Goal: Information Seeking & Learning: Learn about a topic

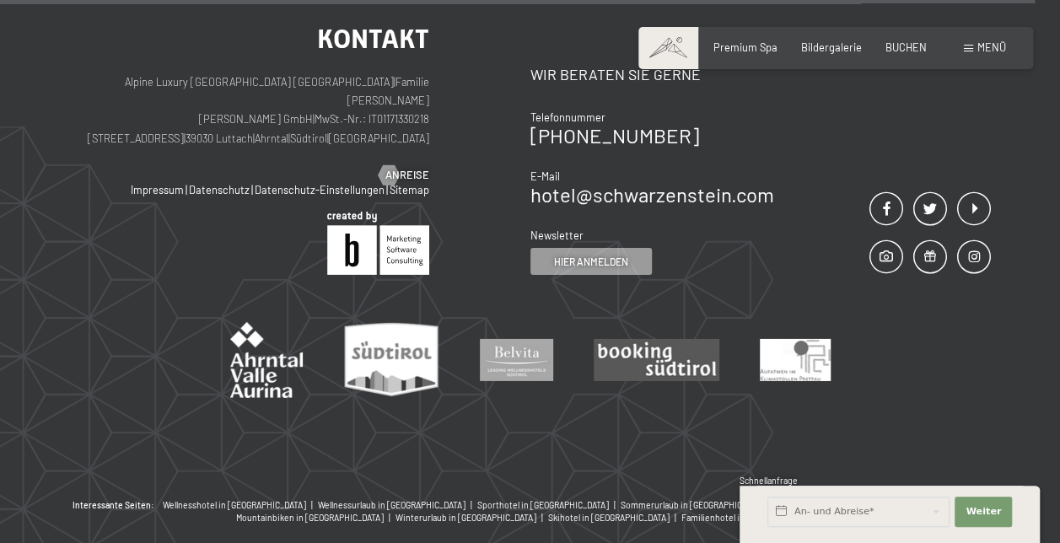
scroll to position [2574, 0]
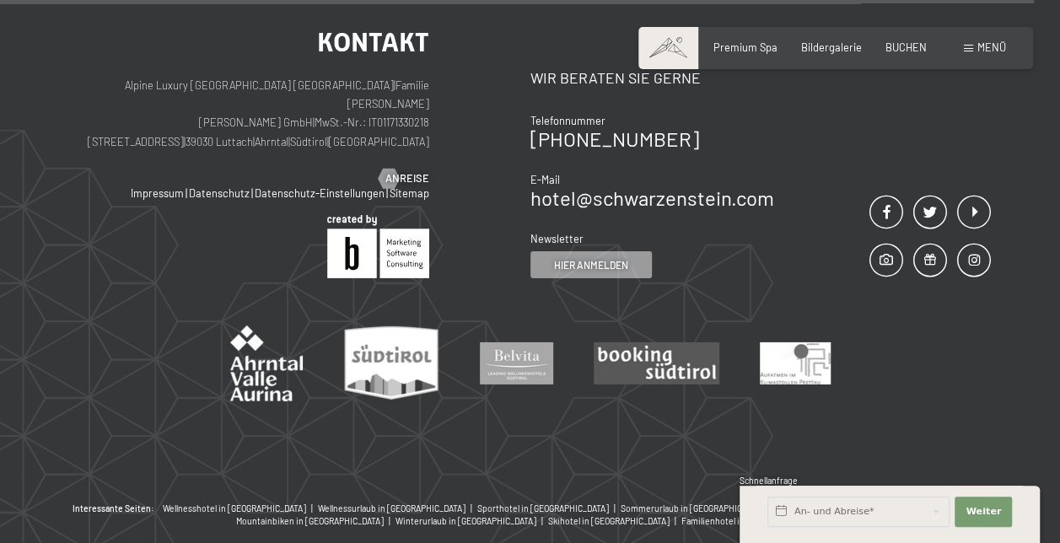
drag, startPoint x: 353, startPoint y: 119, endPoint x: 180, endPoint y: 117, distance: 172.1
click at [180, 117] on p "Alpine Luxury SPA Resort SCHWARZENSTEIN | Familie Zimmerhofer Otmar Zimmerhofer…" at bounding box center [249, 114] width 359 height 76
copy p "Dorfstraße 11 | 39030 Luttach | Ahrntal"
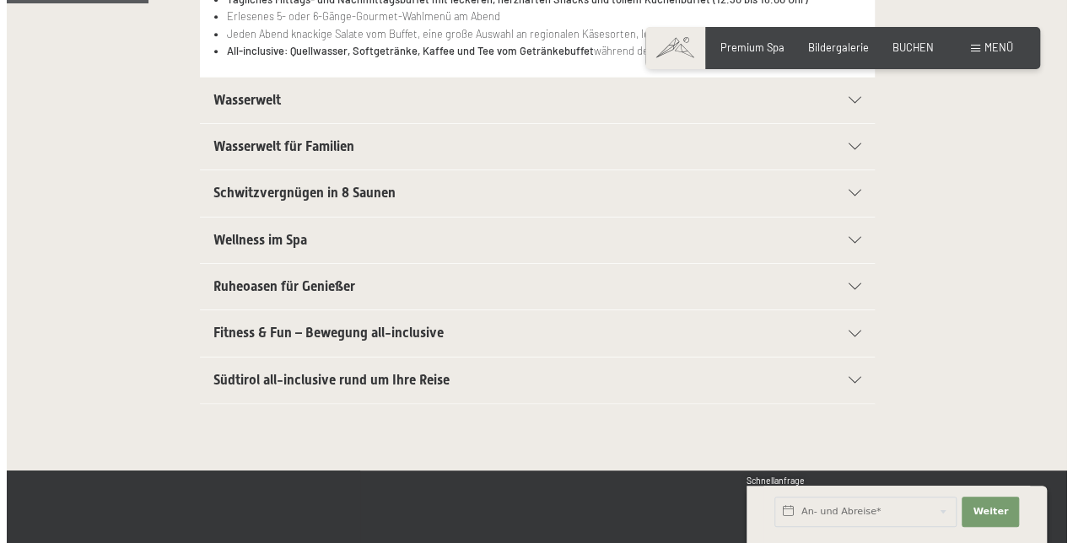
scroll to position [0, 0]
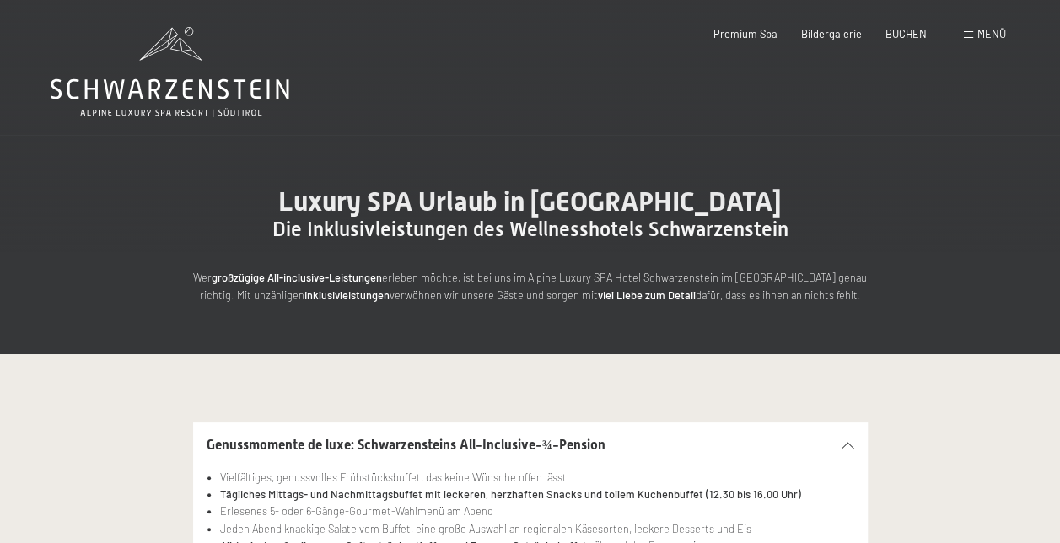
click at [973, 32] on div "Menü" at bounding box center [985, 34] width 42 height 15
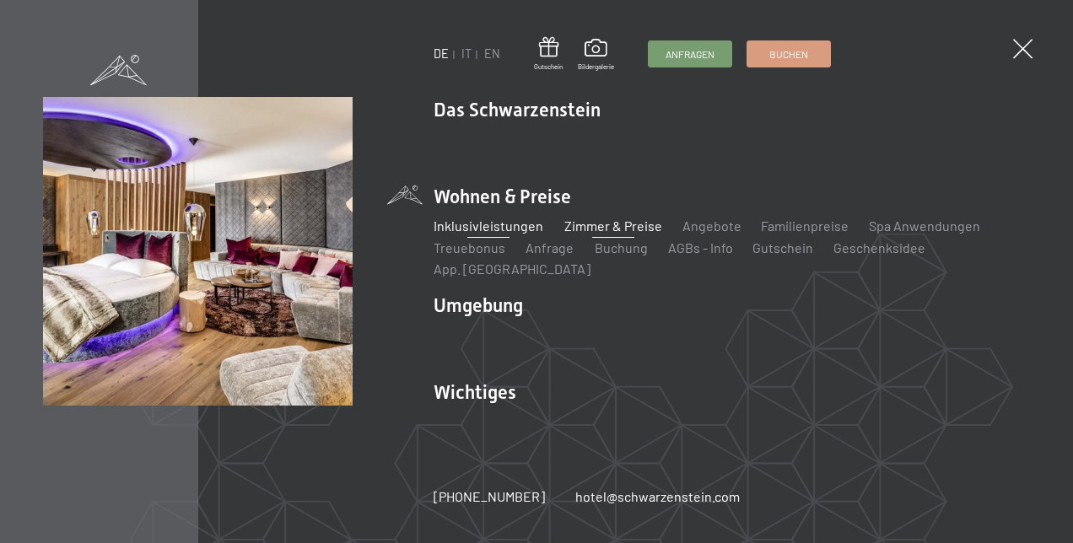
click at [588, 234] on link "Zimmer & Preise" at bounding box center [612, 226] width 98 height 16
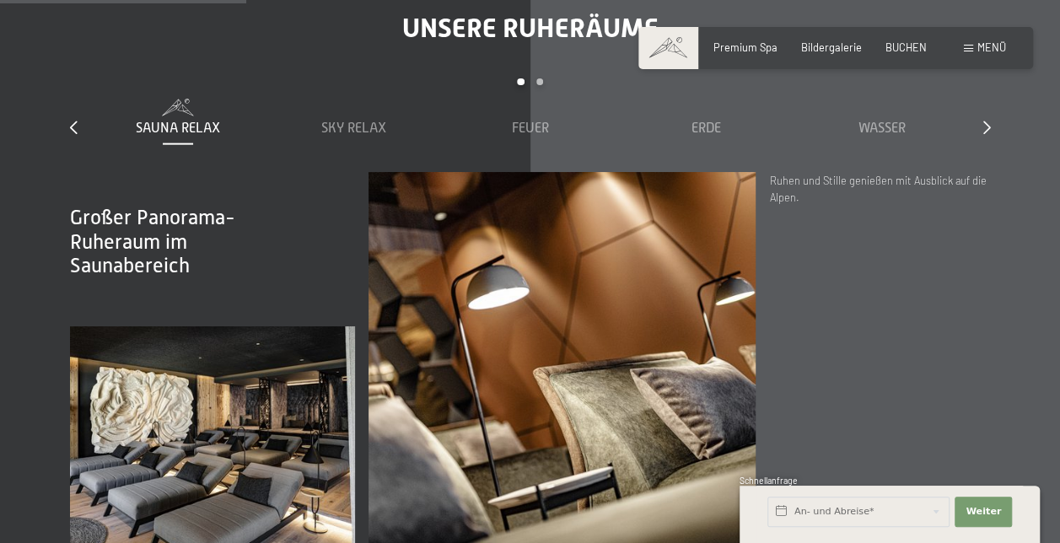
scroll to position [1902, 0]
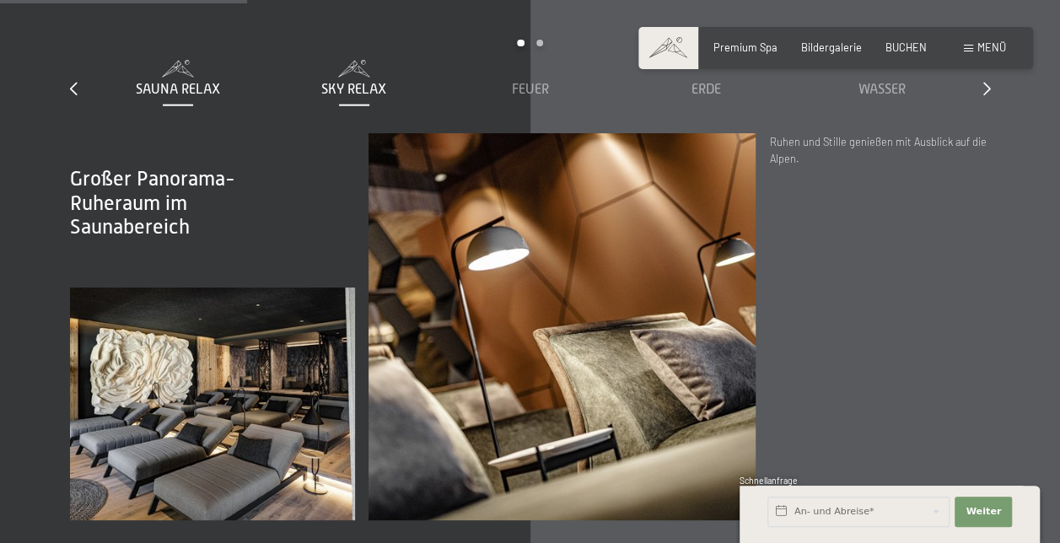
click at [384, 82] on span "Sky Relax" at bounding box center [353, 89] width 65 height 15
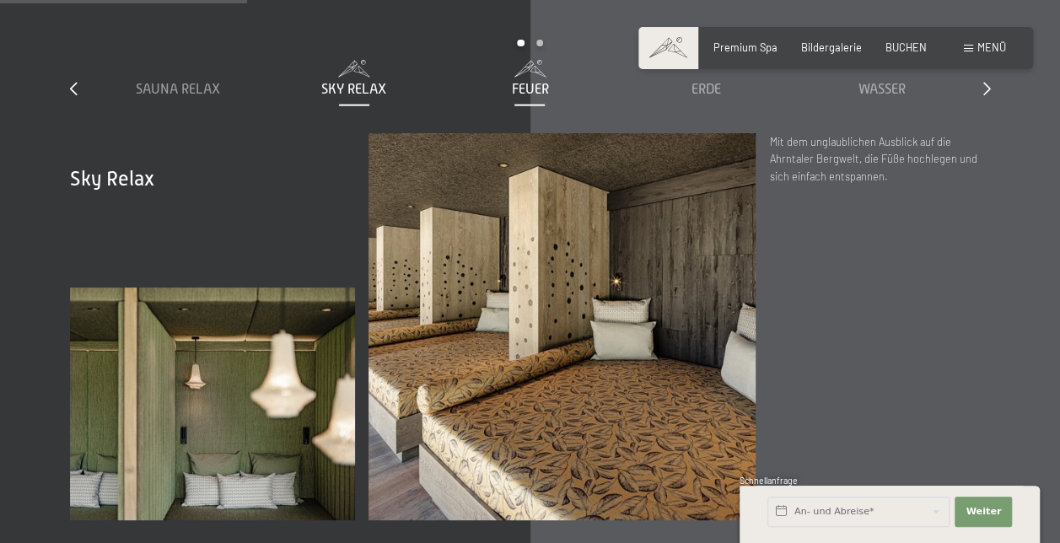
click at [525, 82] on span "Feuer" at bounding box center [529, 89] width 37 height 15
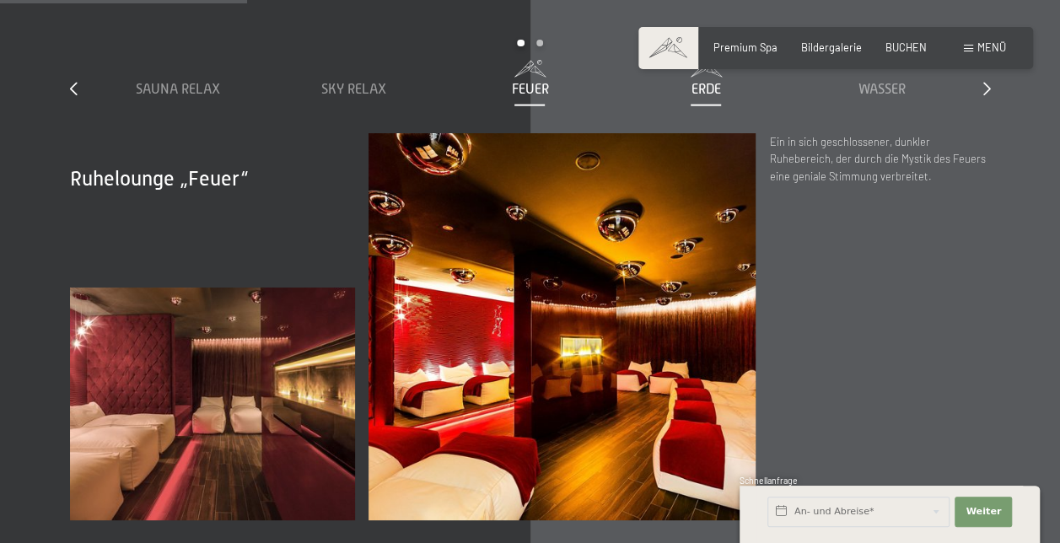
click at [708, 82] on span "Erde" at bounding box center [707, 89] width 30 height 15
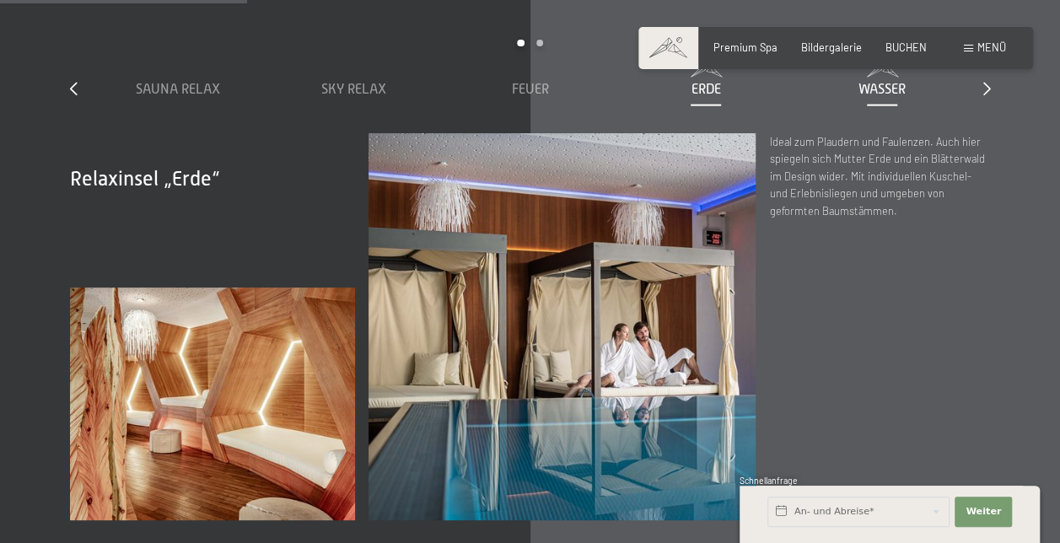
click at [881, 82] on span "Wasser" at bounding box center [882, 89] width 47 height 15
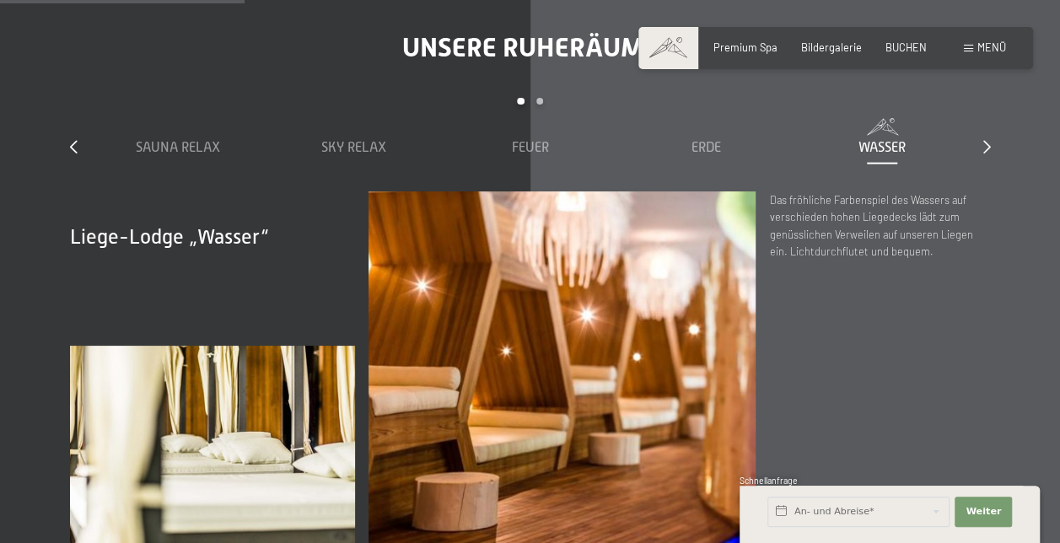
scroll to position [1824, 0]
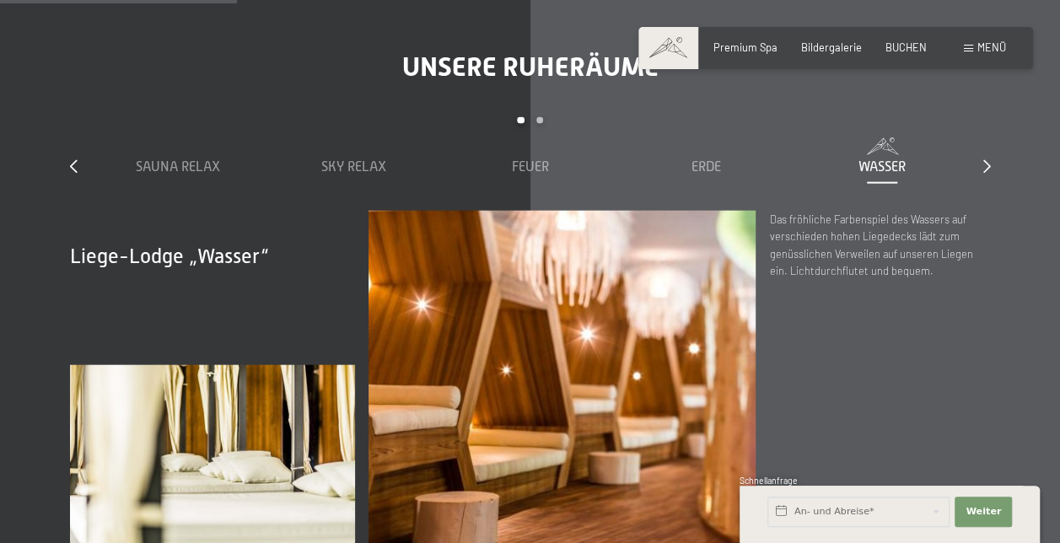
click at [978, 152] on div "slide 1 to 5 of 7 Sauna Relax Sky Relax Feuer Erde Wasser Luft Wolke 7" at bounding box center [530, 164] width 921 height 94
click at [990, 159] on icon at bounding box center [987, 165] width 8 height 13
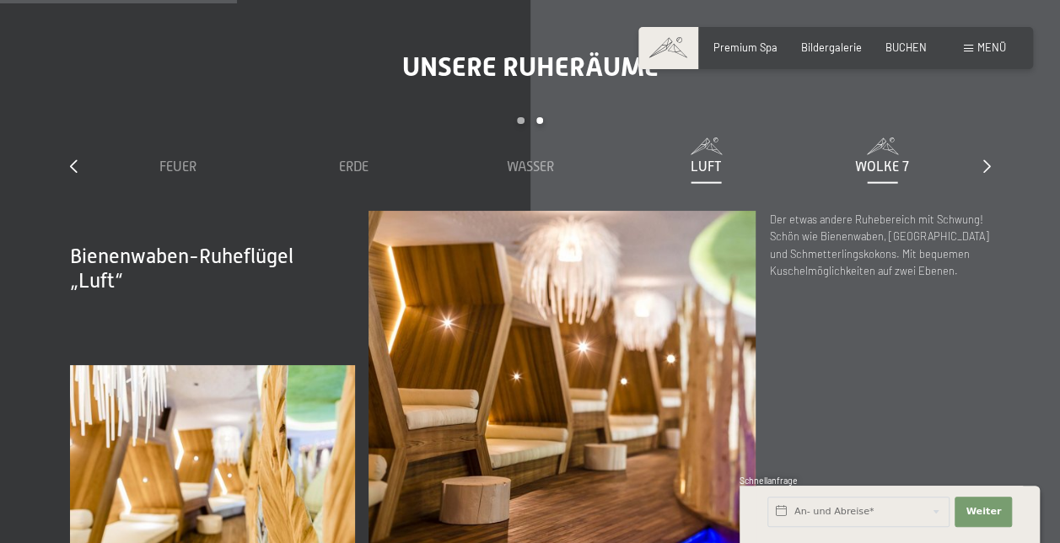
click at [905, 158] on div "Wolke 7" at bounding box center [882, 167] width 163 height 19
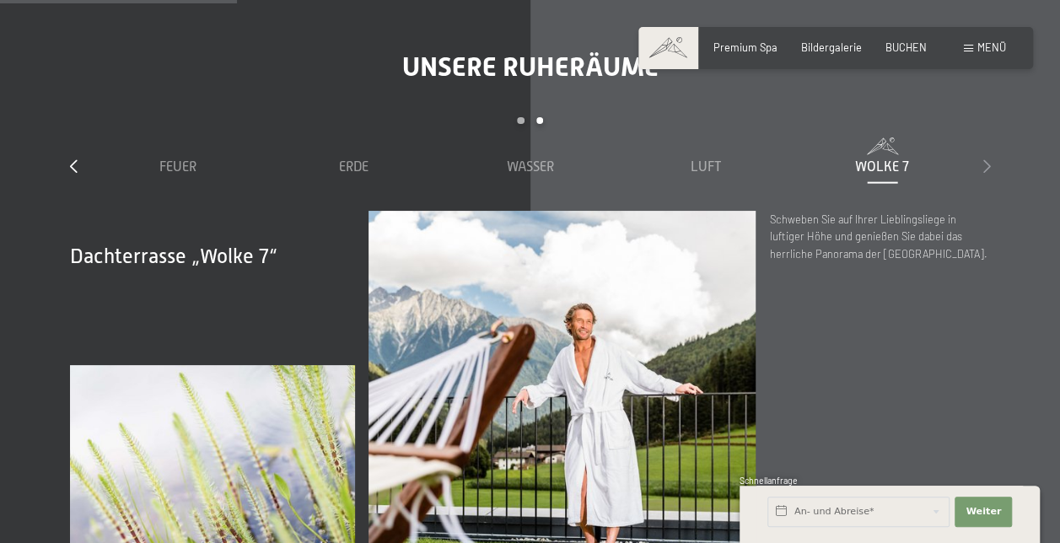
click at [987, 159] on icon at bounding box center [987, 165] width 8 height 13
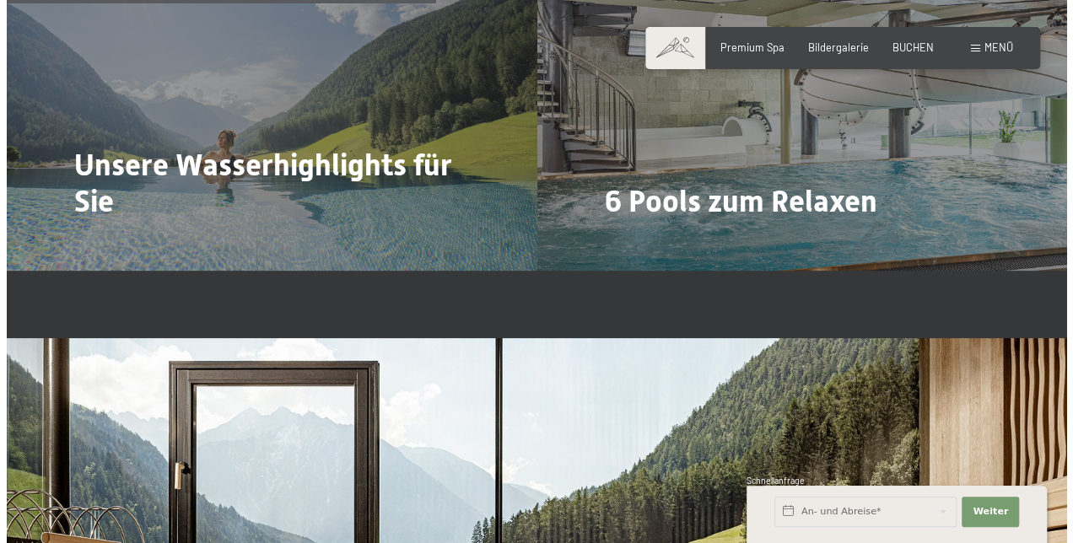
scroll to position [3299, 0]
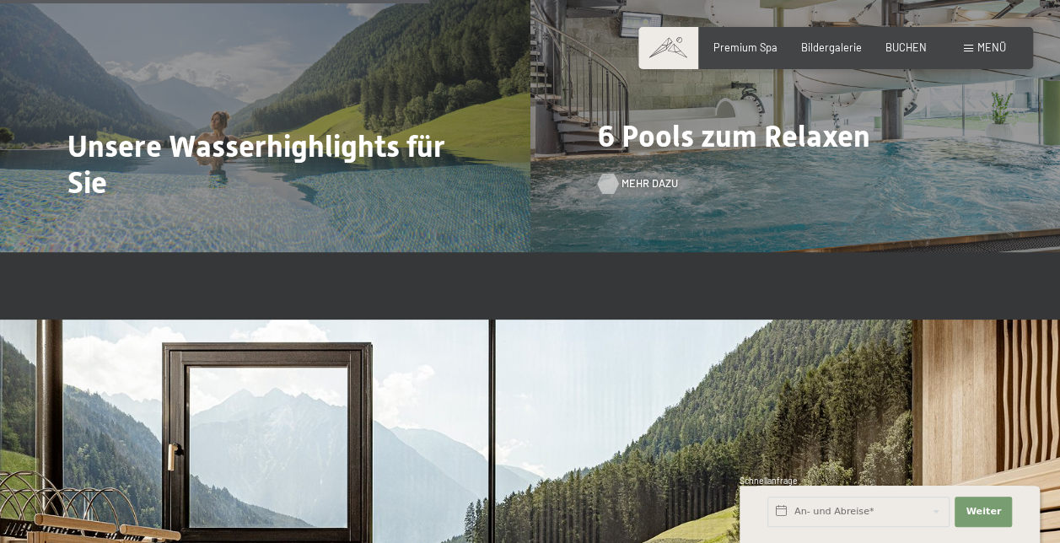
click at [622, 176] on span "Mehr dazu" at bounding box center [650, 183] width 57 height 15
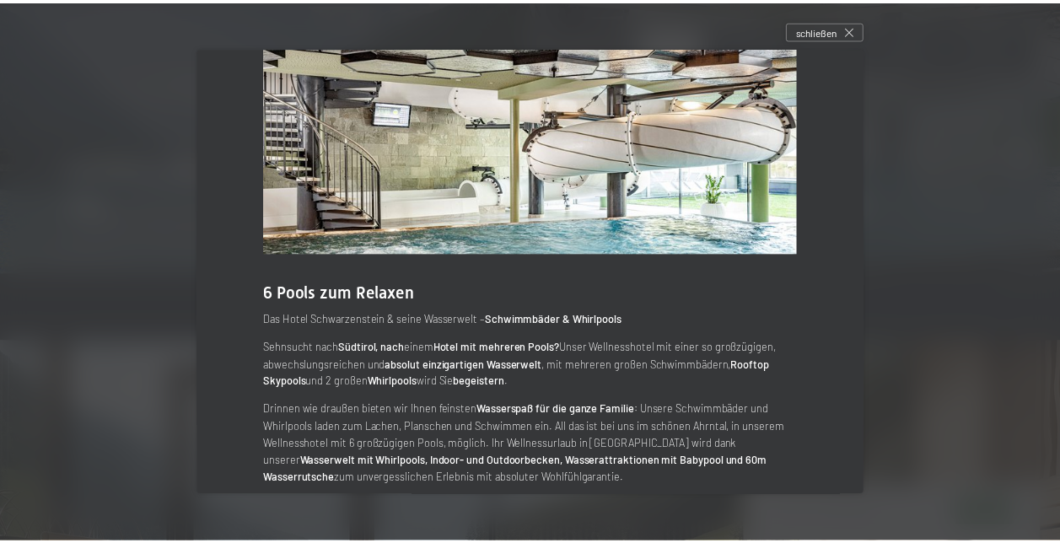
scroll to position [78, 0]
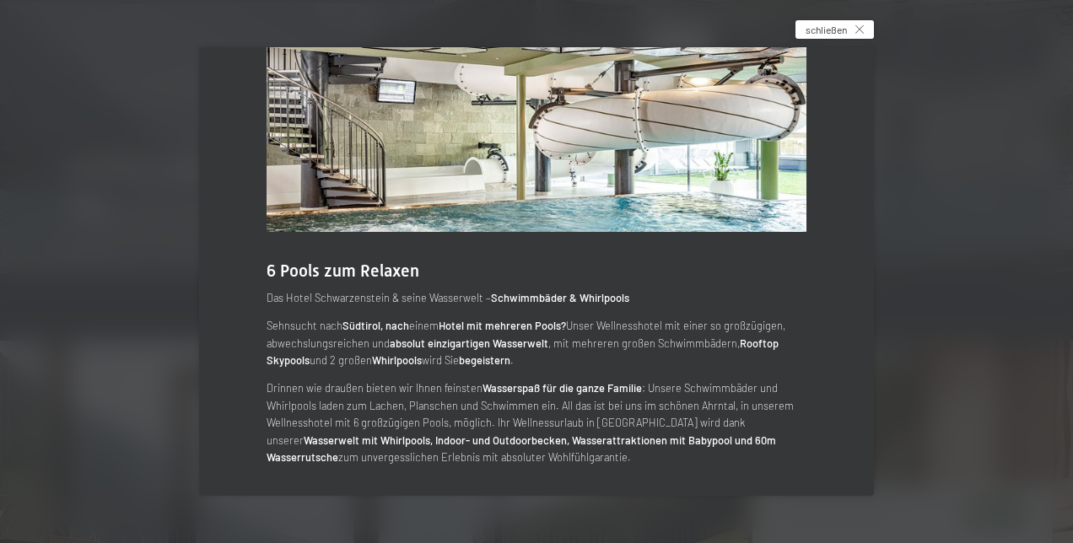
click at [843, 29] on span "schließen" at bounding box center [825, 30] width 41 height 14
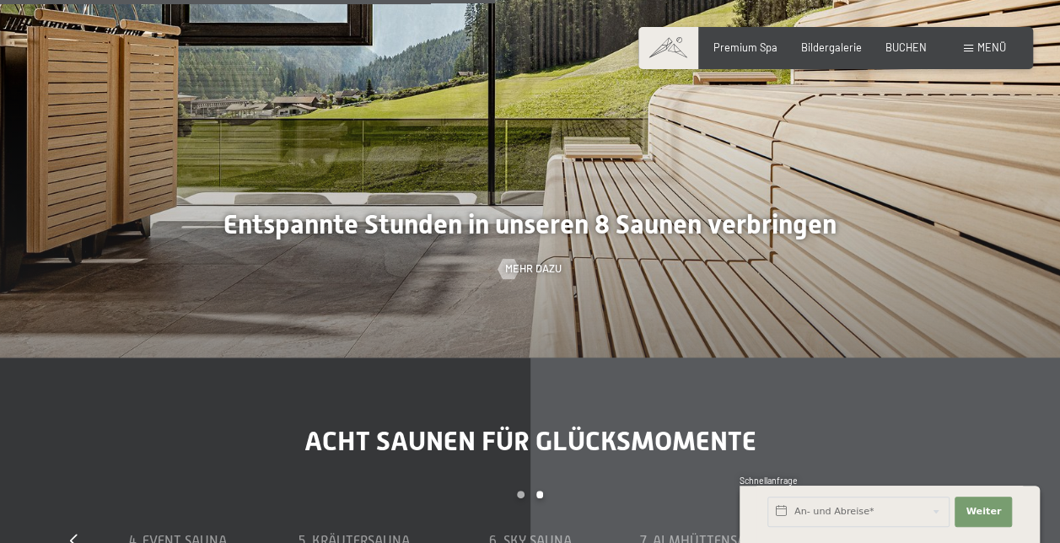
scroll to position [3852, 0]
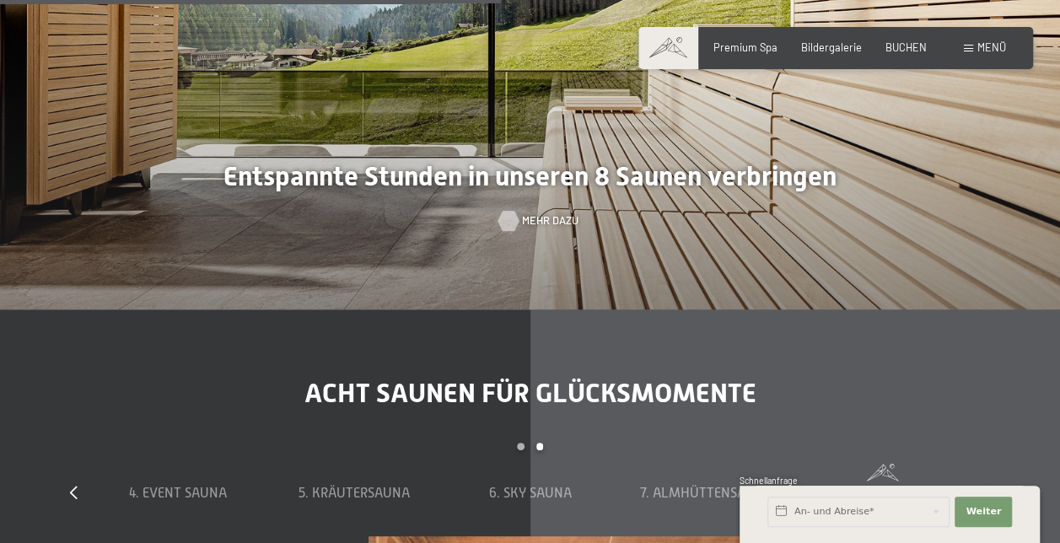
click at [514, 211] on div at bounding box center [509, 221] width 12 height 20
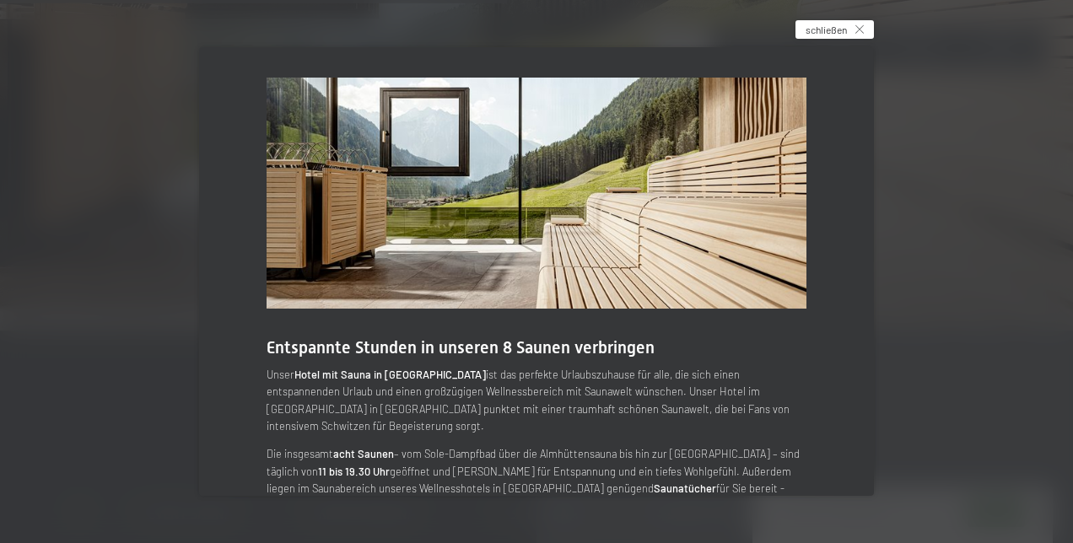
click at [838, 30] on span "schließen" at bounding box center [825, 30] width 41 height 14
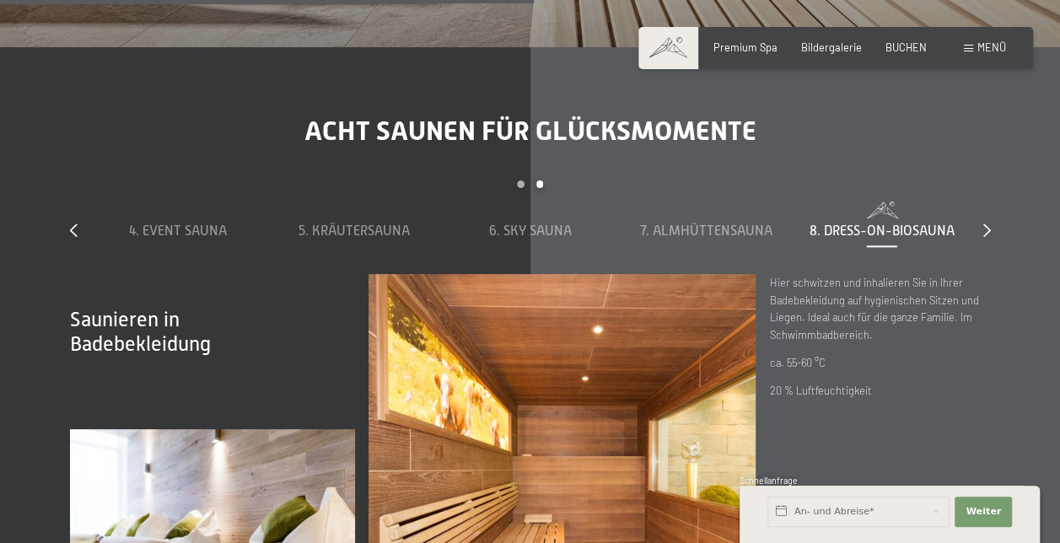
scroll to position [4105, 0]
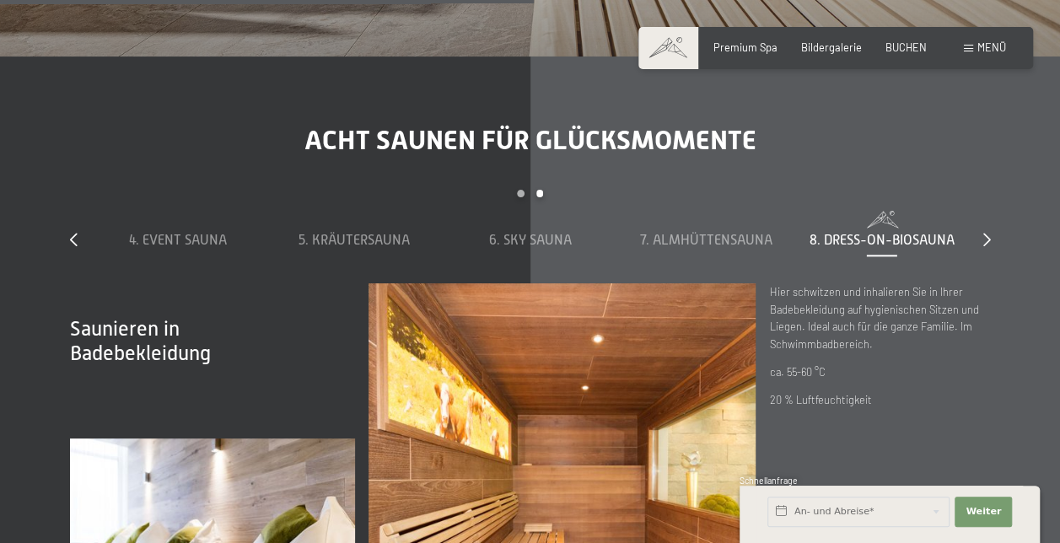
click at [79, 219] on div "slide 4 to 8 of 8 1. Dampfbad 2. Stollensauna 3. Bio-Sauna 4. Event Sauna 5. Kr…" at bounding box center [530, 237] width 921 height 94
click at [73, 233] on icon at bounding box center [74, 239] width 8 height 13
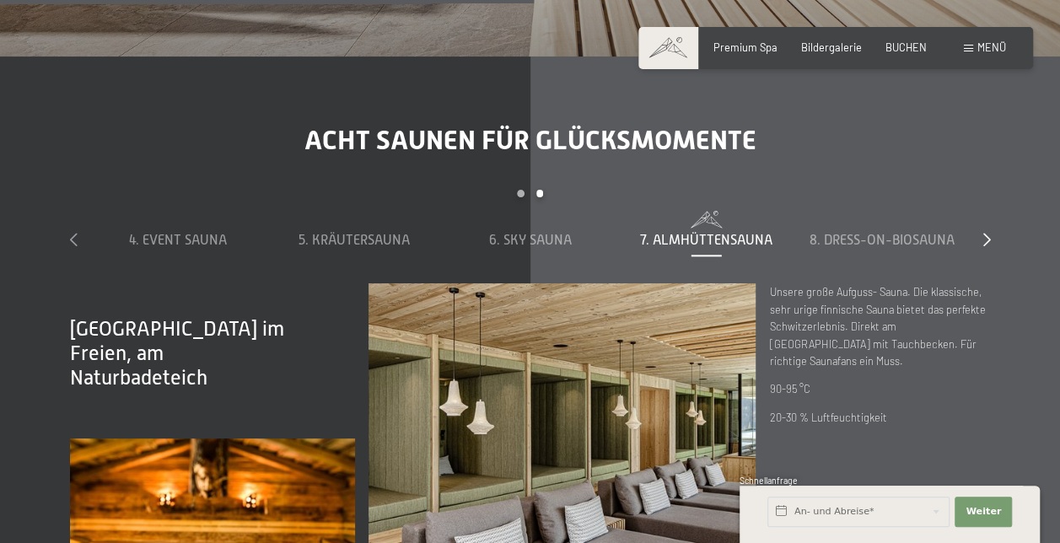
click at [73, 233] on icon at bounding box center [74, 239] width 8 height 13
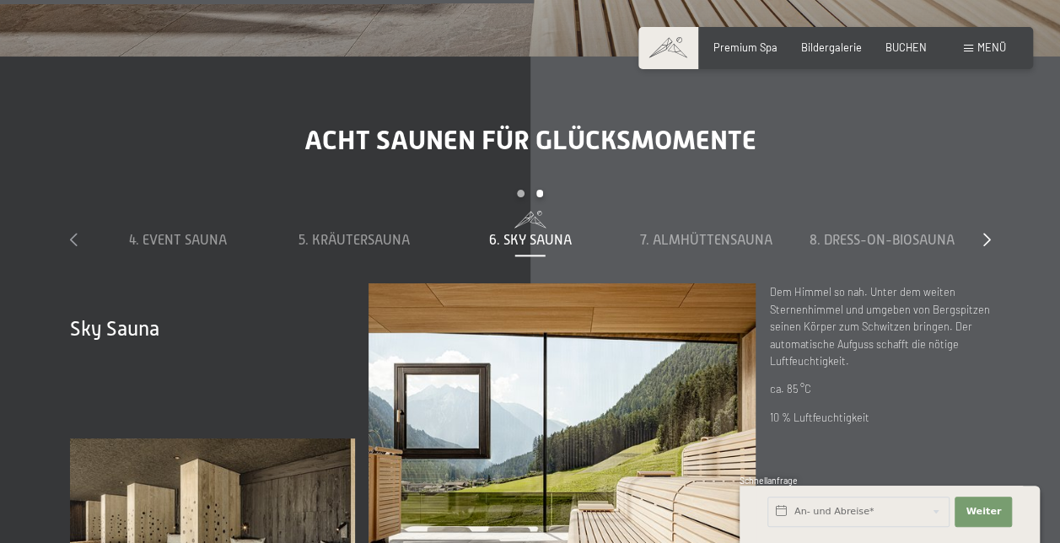
click at [73, 233] on icon at bounding box center [74, 239] width 8 height 13
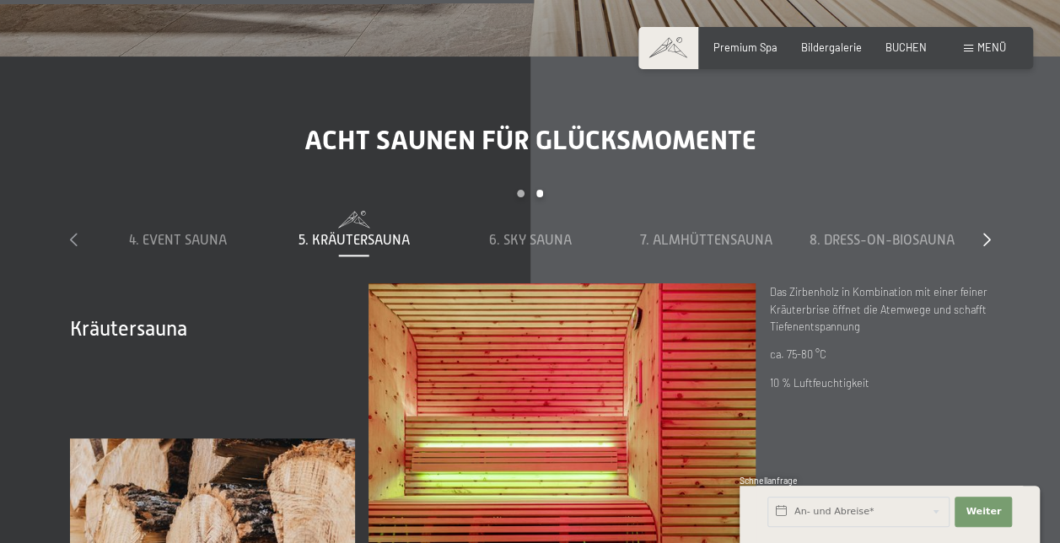
click at [73, 233] on icon at bounding box center [74, 239] width 8 height 13
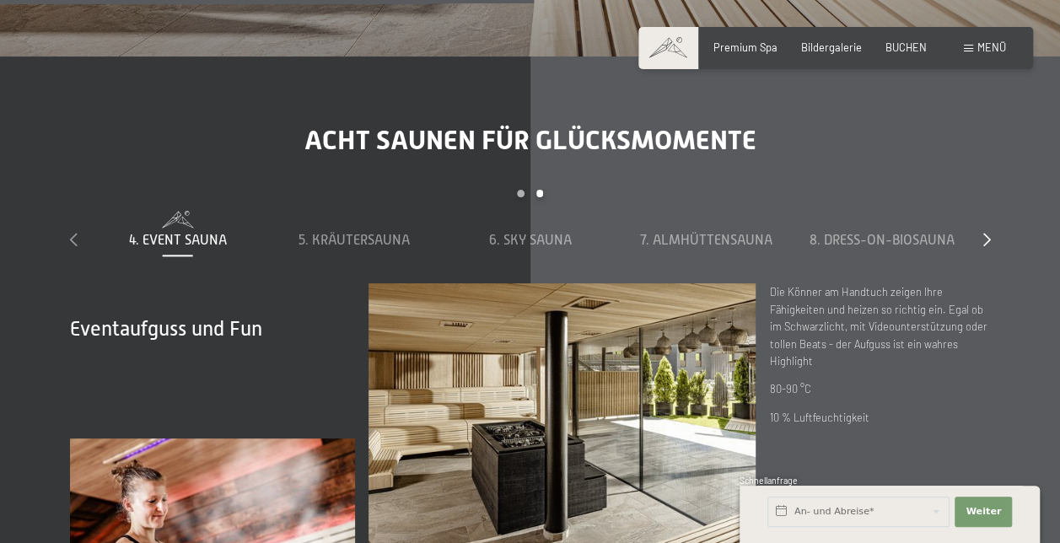
click at [73, 233] on icon at bounding box center [74, 239] width 8 height 13
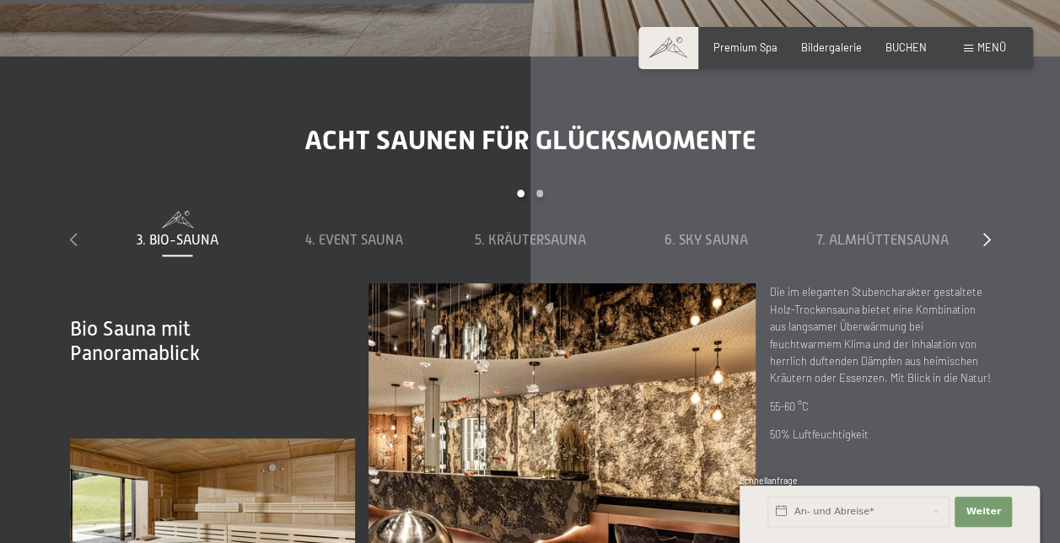
click at [73, 233] on icon at bounding box center [74, 239] width 8 height 13
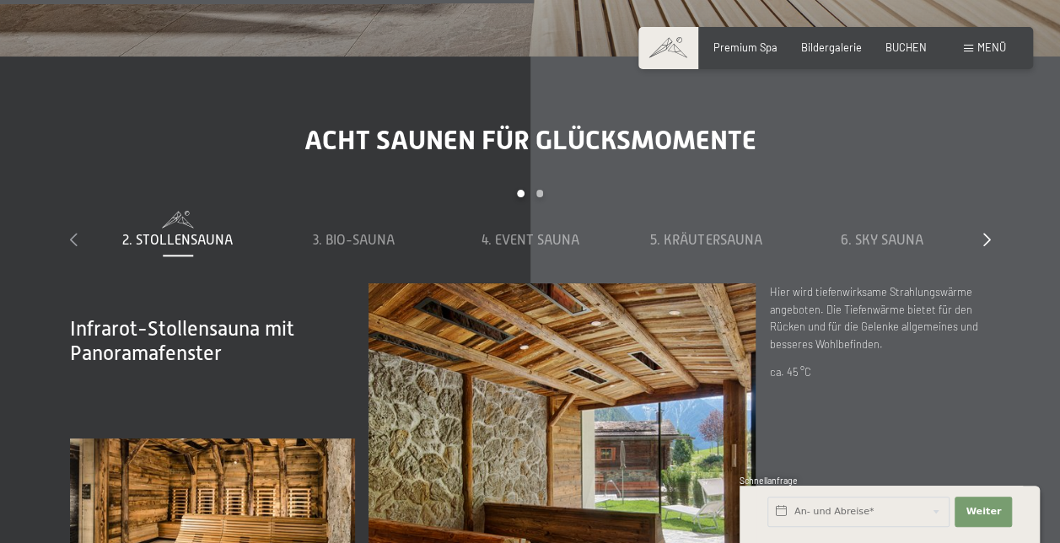
click at [73, 233] on icon at bounding box center [74, 239] width 8 height 13
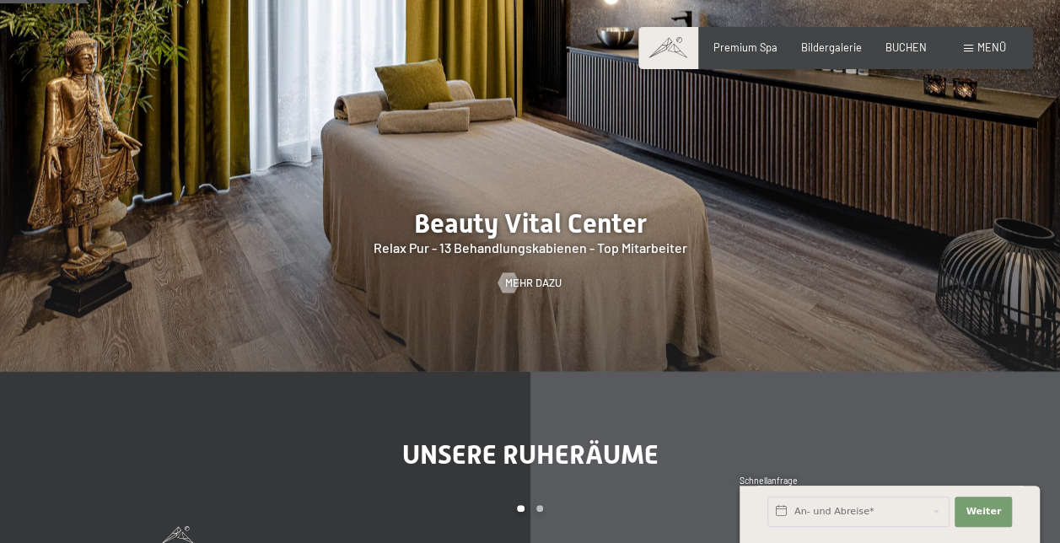
scroll to position [0, 0]
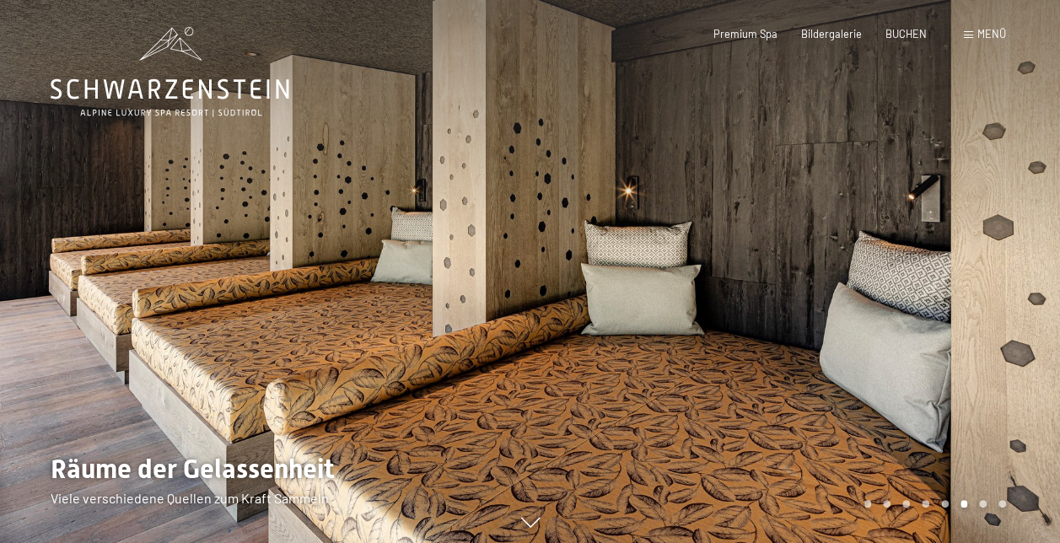
click at [964, 37] on span at bounding box center [968, 35] width 9 height 8
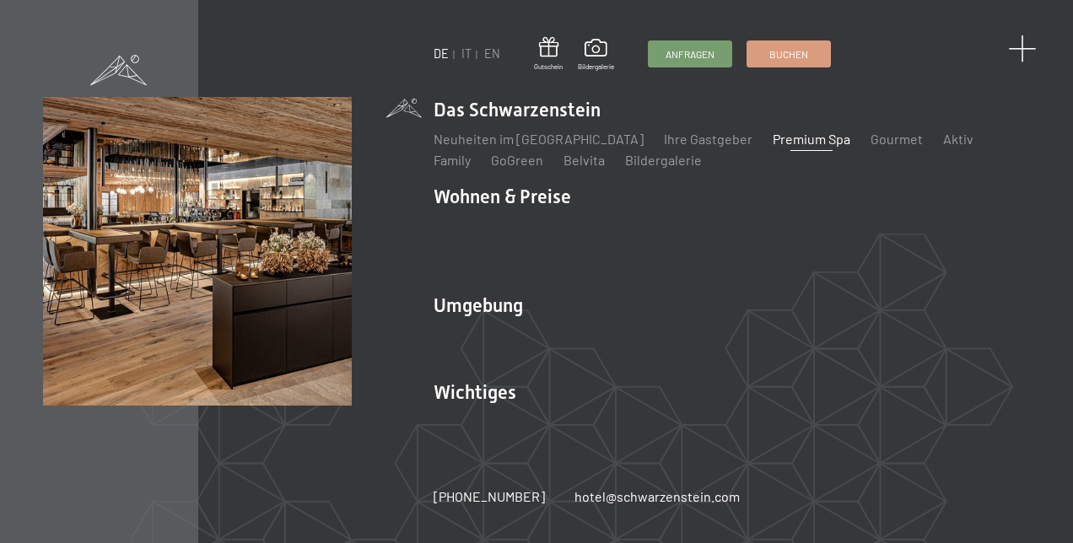
click at [1019, 51] on span at bounding box center [1022, 49] width 28 height 28
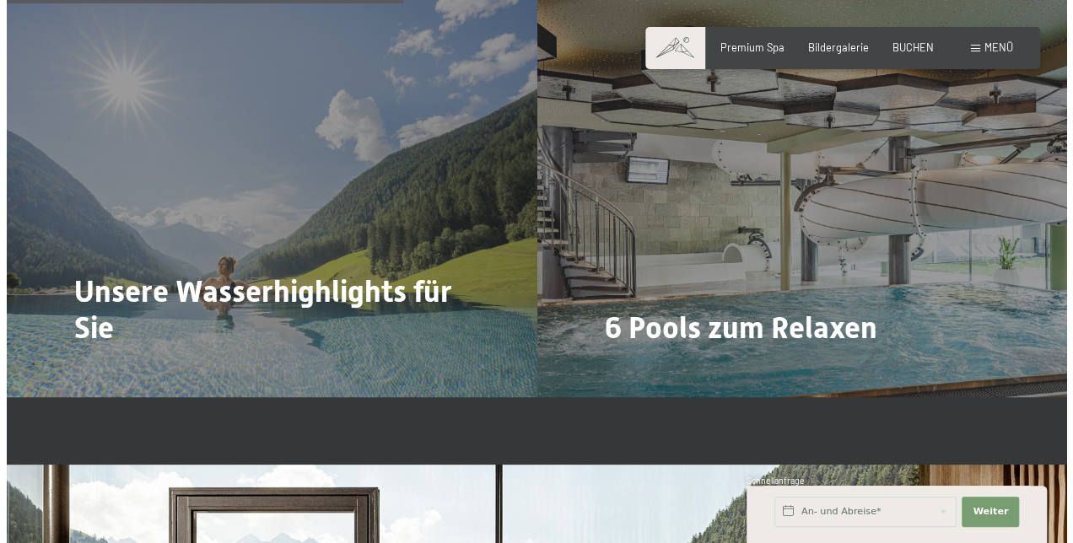
scroll to position [3260, 0]
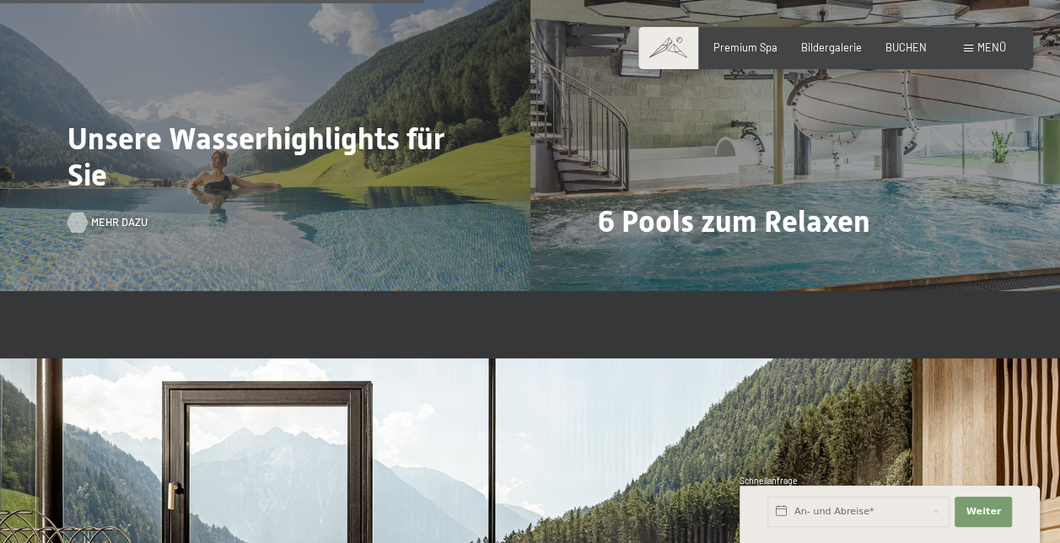
click at [106, 215] on span "Mehr dazu" at bounding box center [119, 222] width 57 height 15
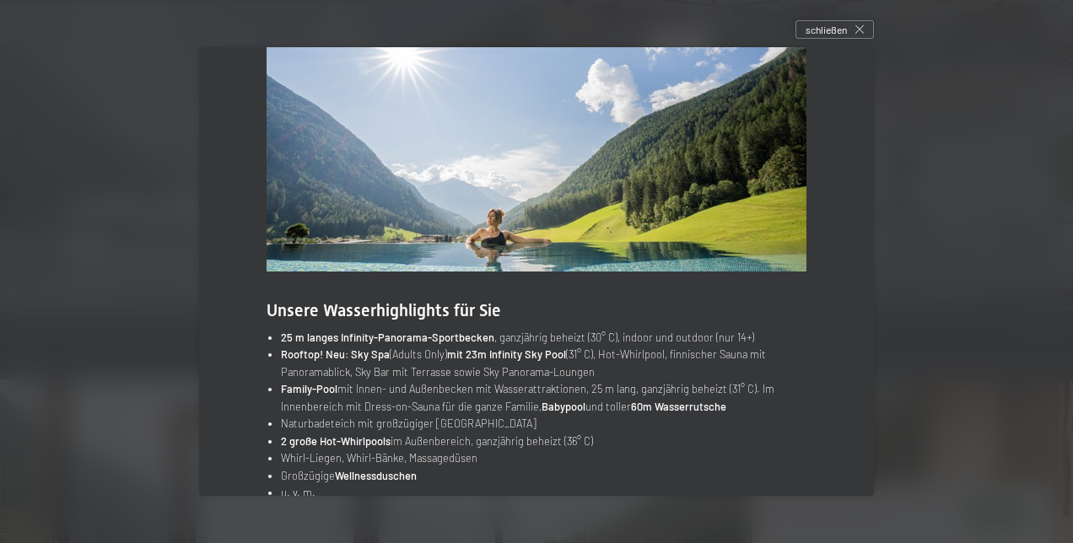
scroll to position [73, 0]
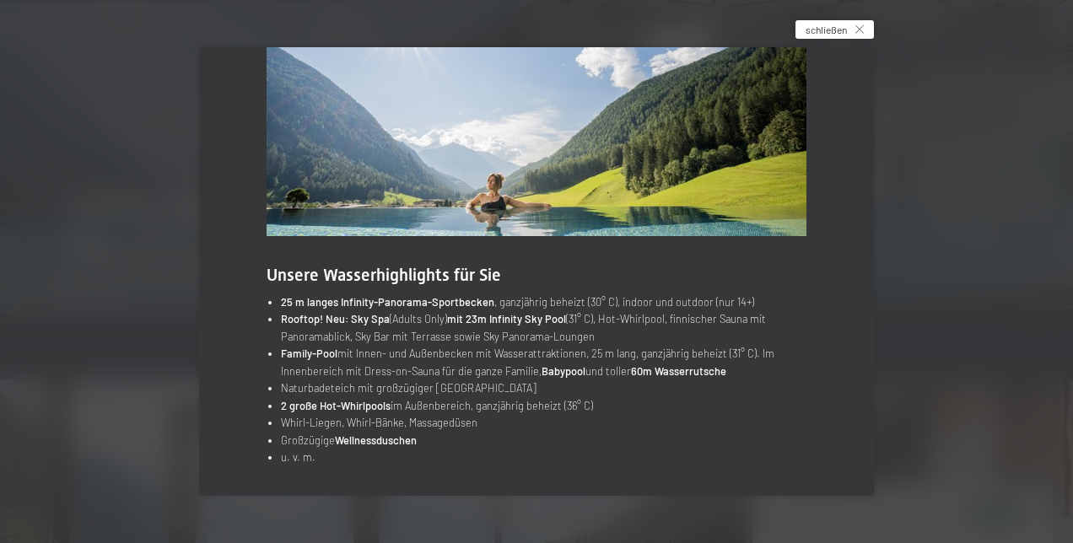
click at [863, 33] on icon at bounding box center [859, 29] width 8 height 8
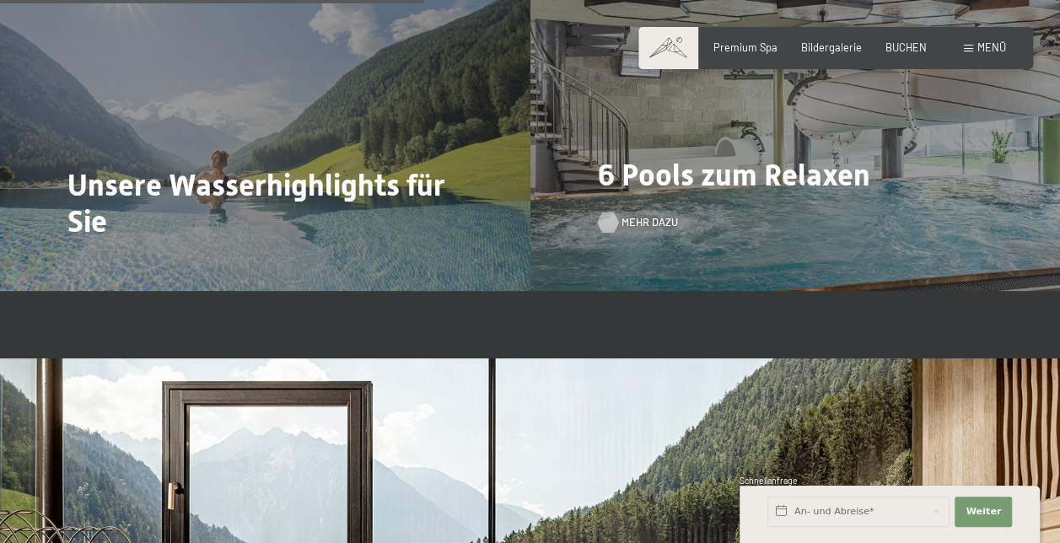
click at [627, 215] on span "Mehr dazu" at bounding box center [650, 222] width 57 height 15
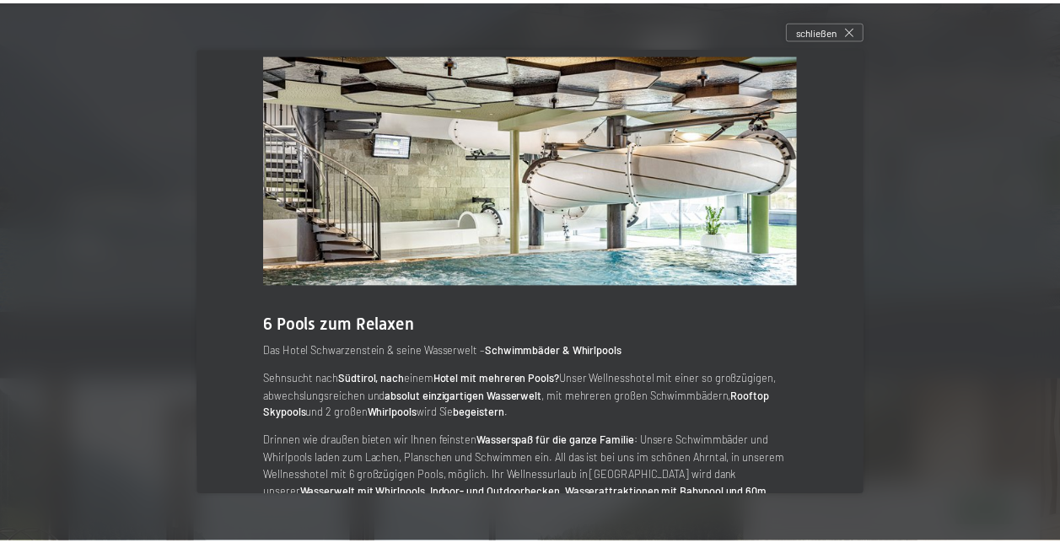
scroll to position [0, 0]
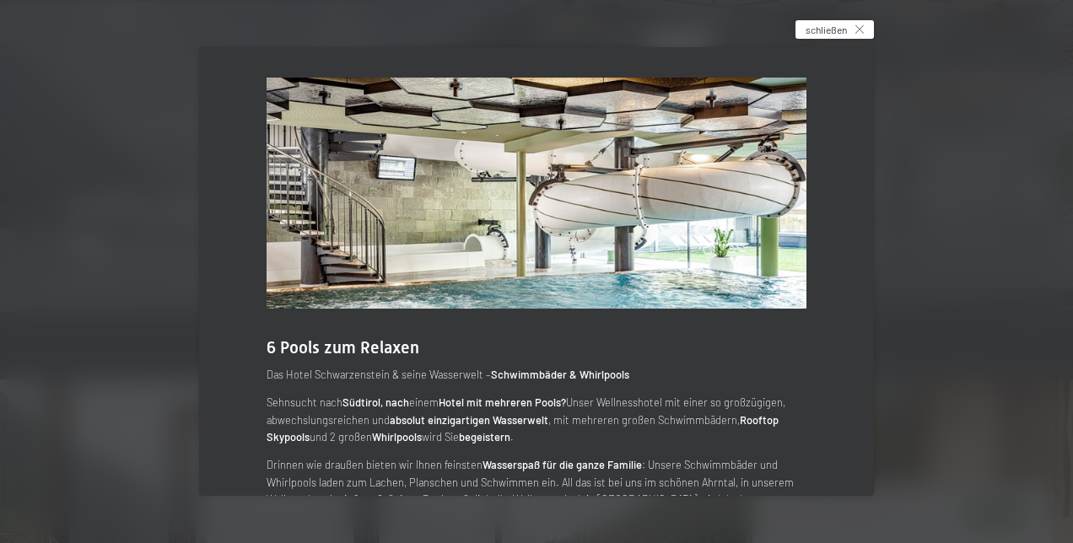
click at [862, 34] on div "schließen" at bounding box center [834, 29] width 78 height 19
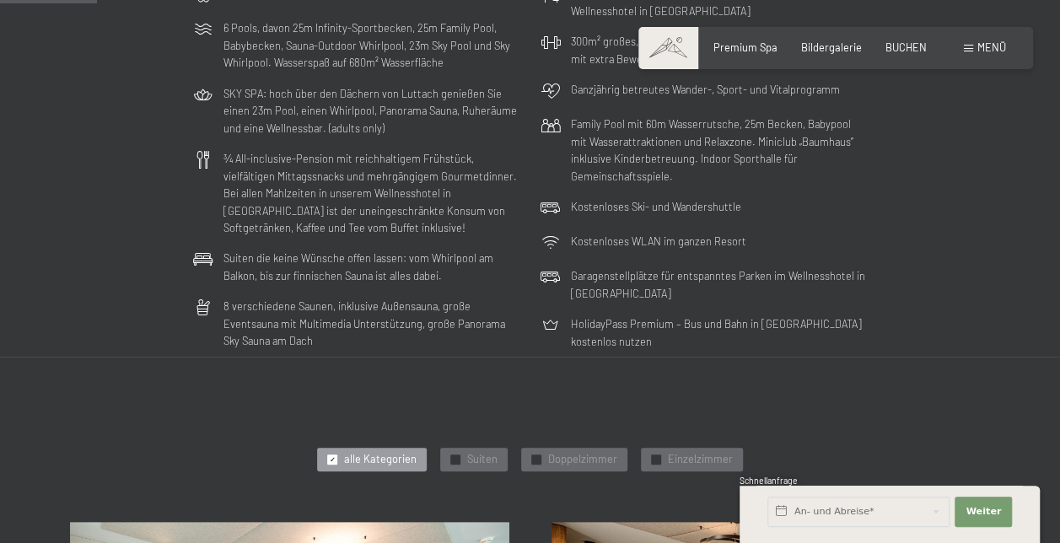
scroll to position [392, 0]
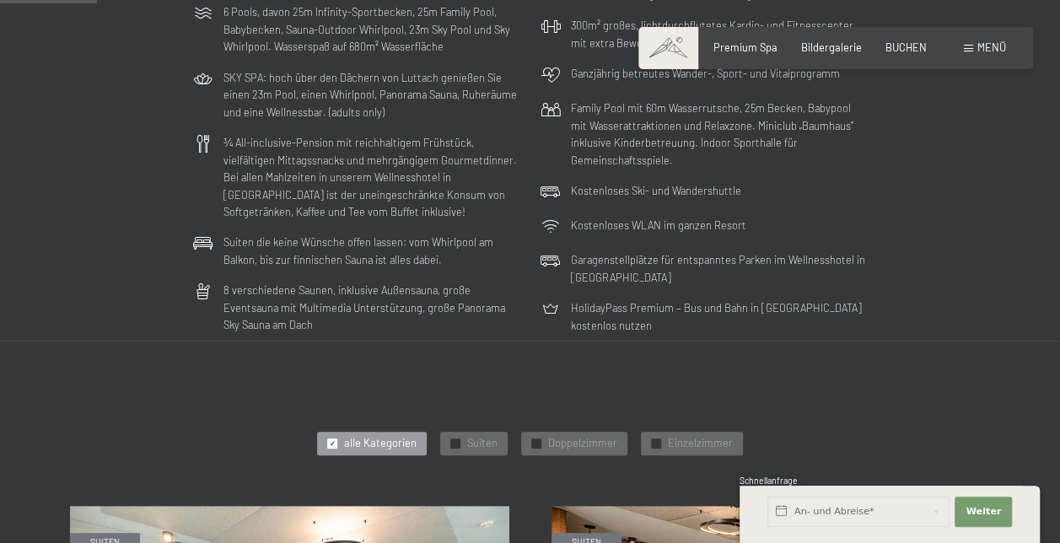
click at [907, 207] on div "Nutzung des großzügigen, 7.700 m² großen Wellnessbereichs 6 Pools, davon 25m In…" at bounding box center [531, 151] width 776 height 379
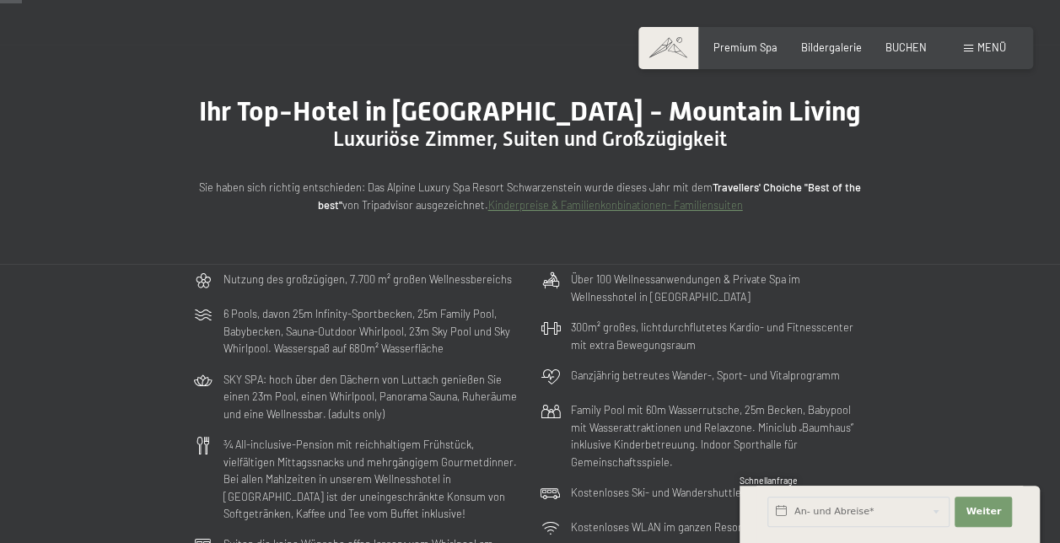
scroll to position [89, 0]
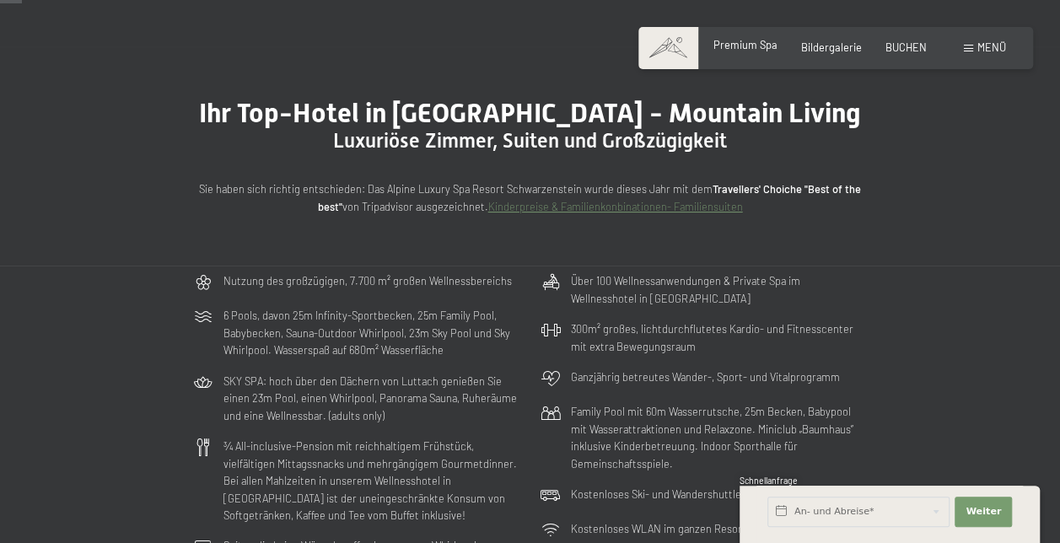
click at [757, 40] on span "Premium Spa" at bounding box center [745, 44] width 64 height 13
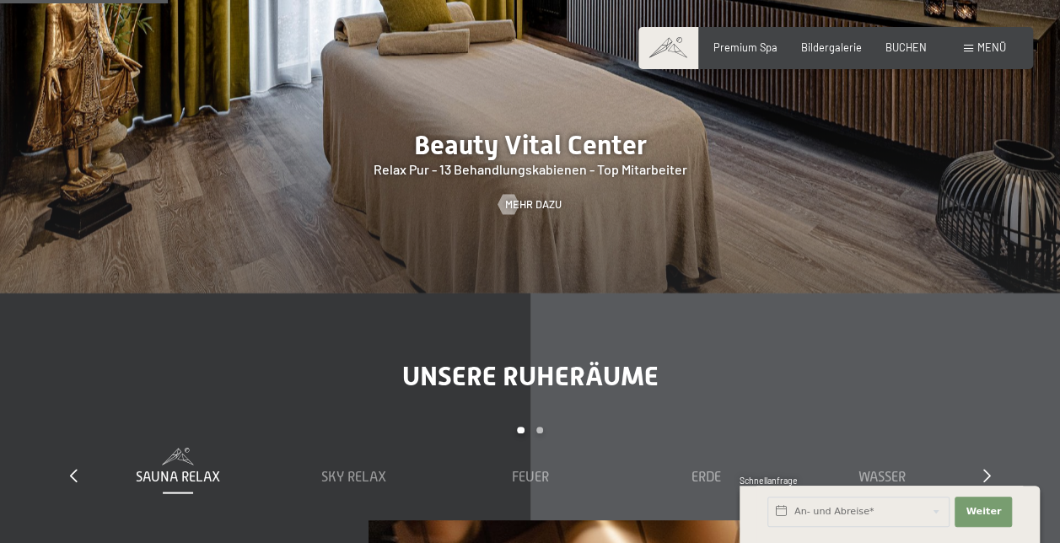
scroll to position [1493, 0]
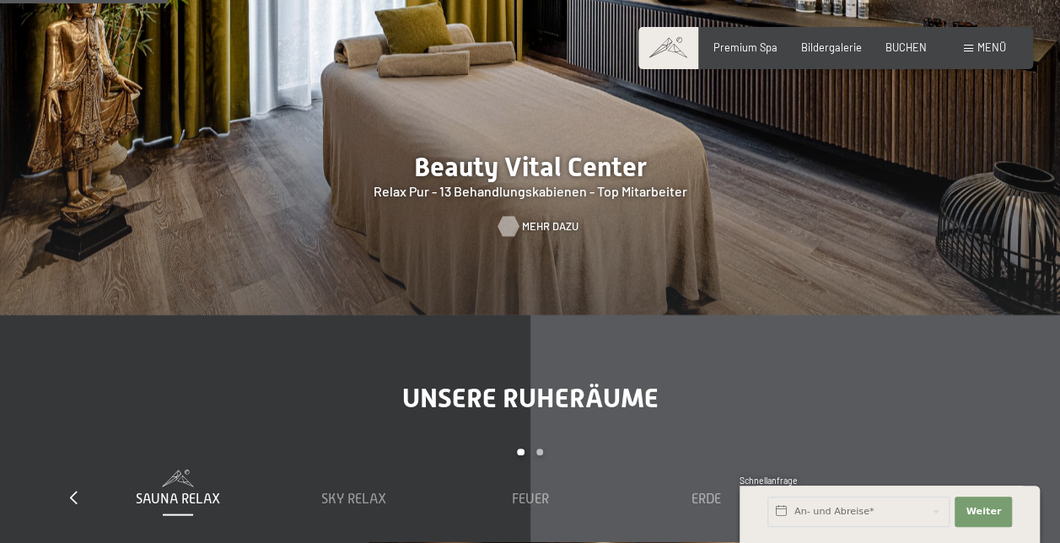
click at [514, 216] on div at bounding box center [509, 226] width 12 height 20
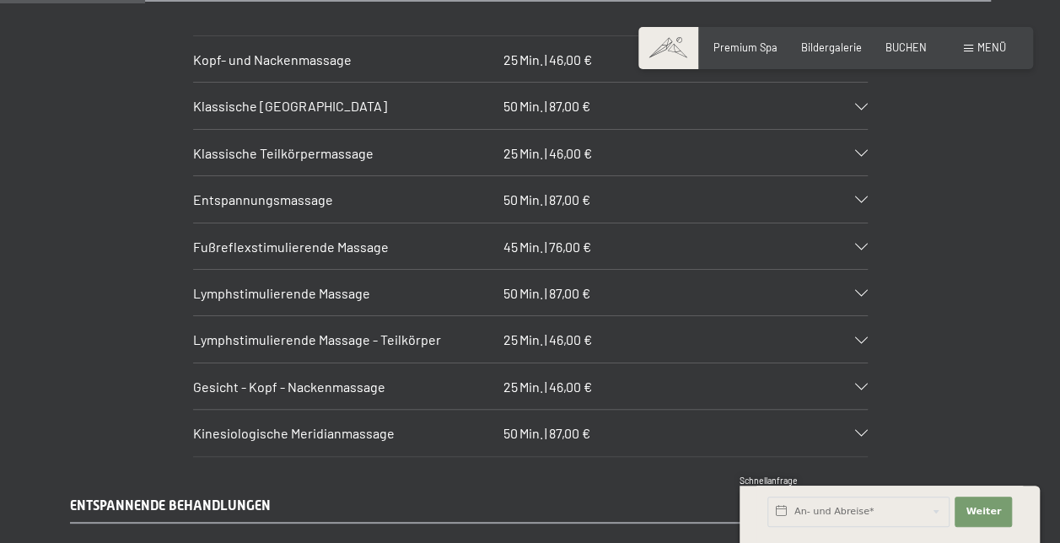
scroll to position [1564, 0]
